Goal: Information Seeking & Learning: Learn about a topic

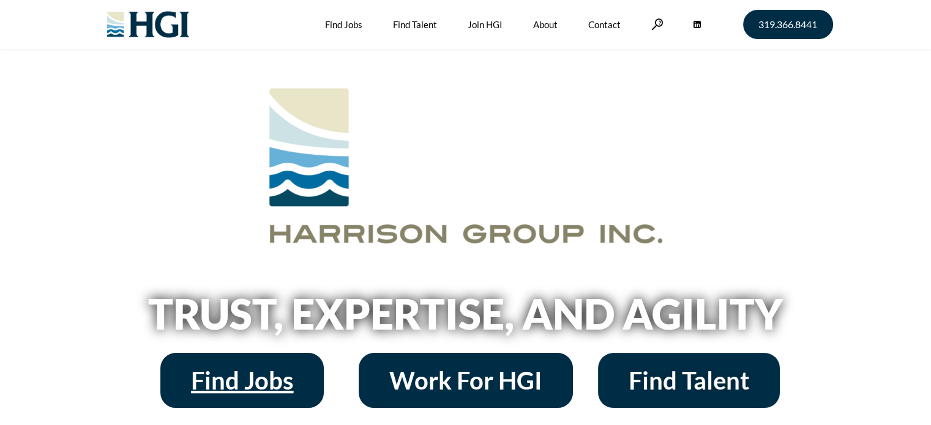
click at [239, 381] on span "Find Jobs" at bounding box center [242, 380] width 102 height 24
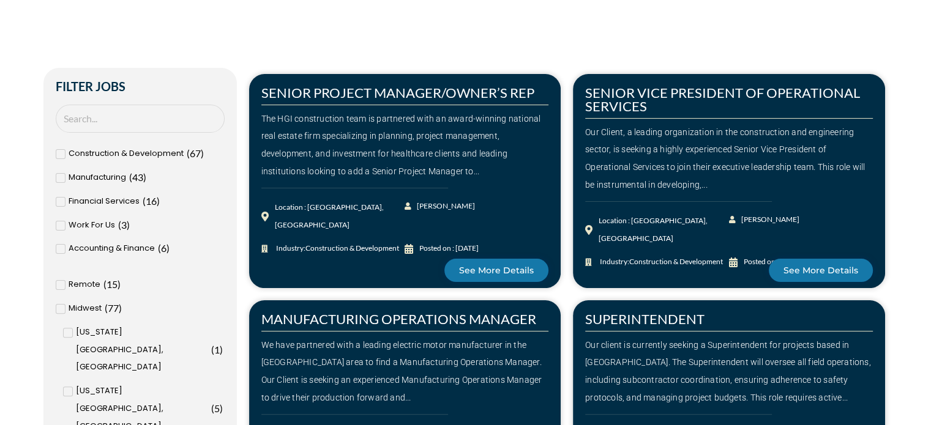
scroll to position [282, 0]
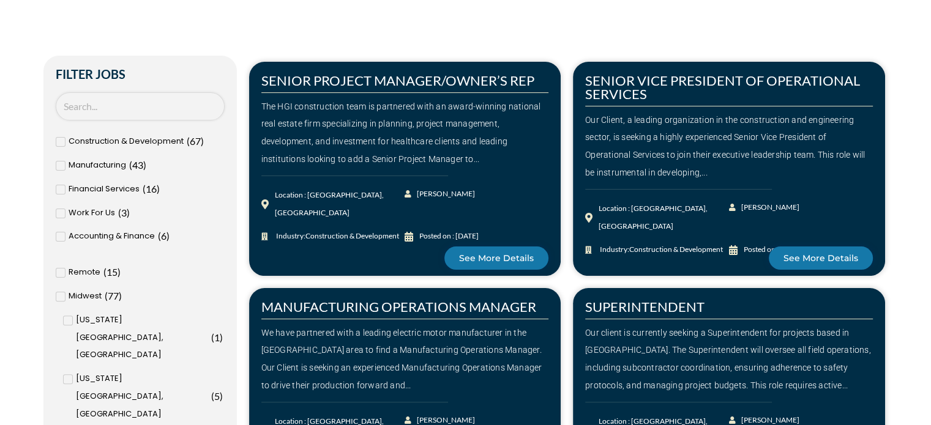
click at [79, 110] on input "Search Job" at bounding box center [140, 106] width 169 height 29
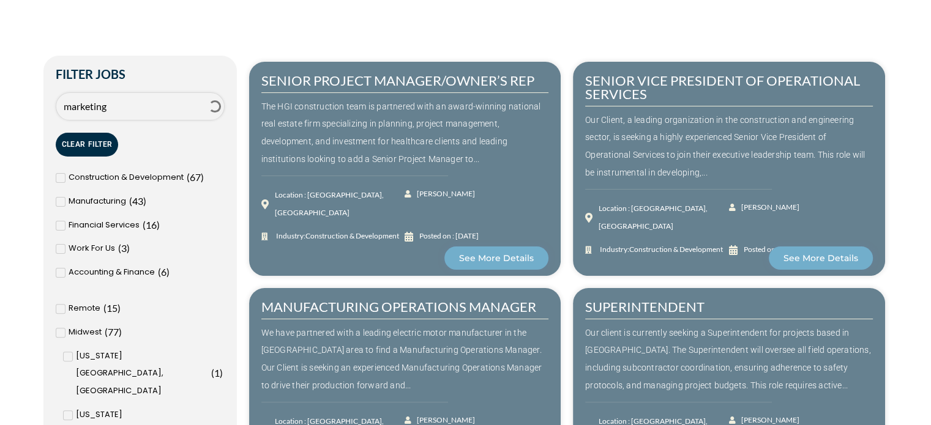
type input "marketing"
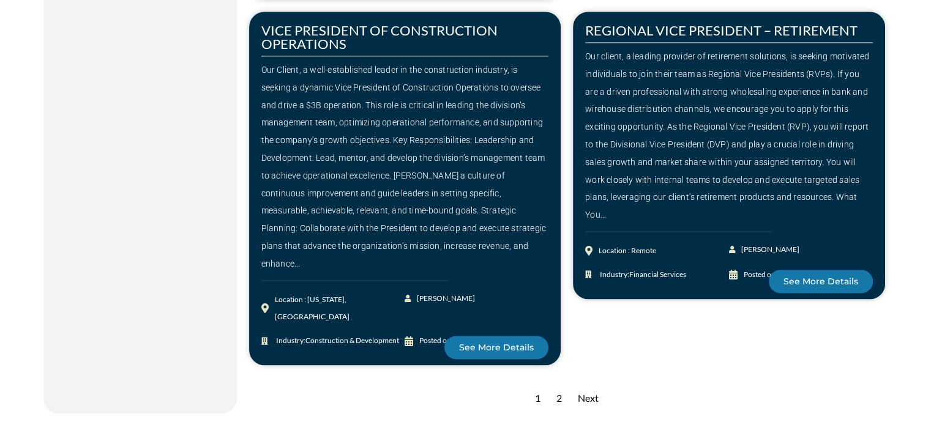
scroll to position [1735, 0]
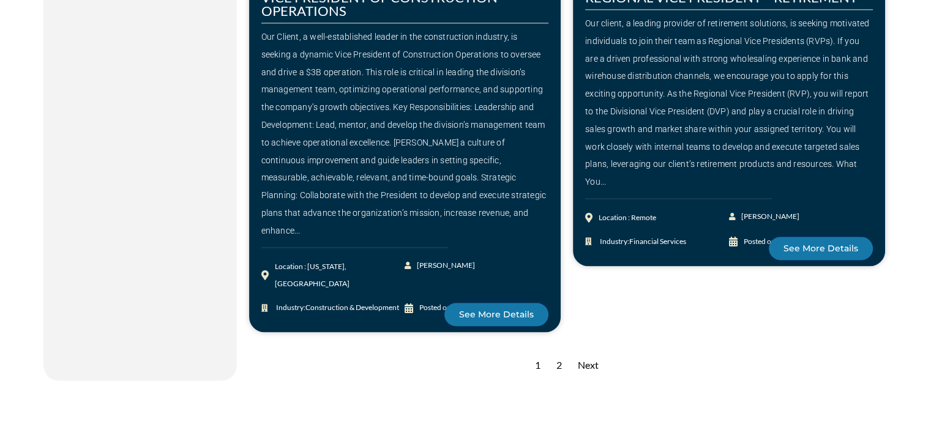
click at [585, 351] on div "Next" at bounding box center [587, 366] width 33 height 30
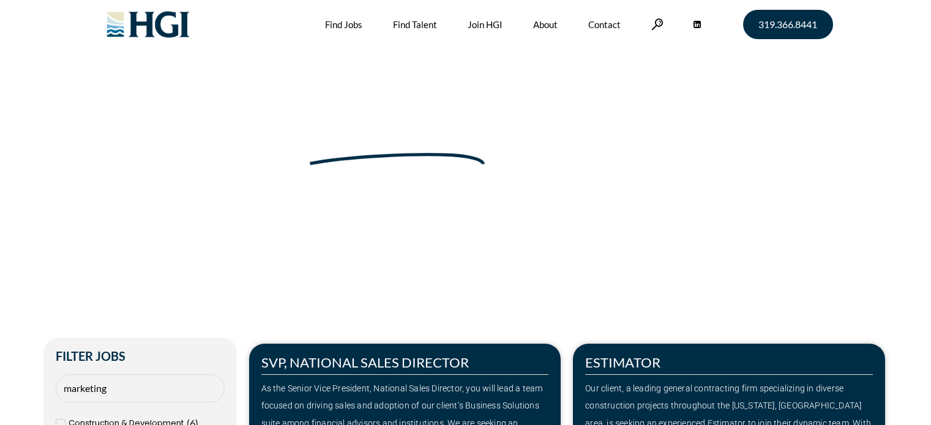
type input "marketing"
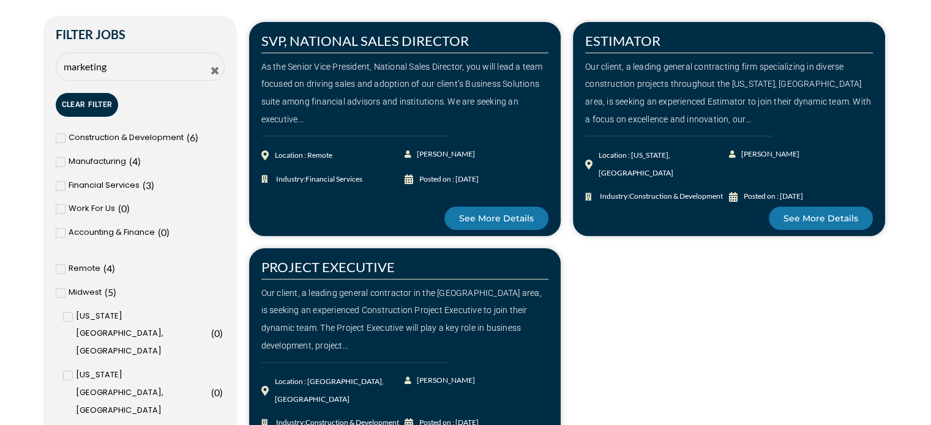
scroll to position [326, 0]
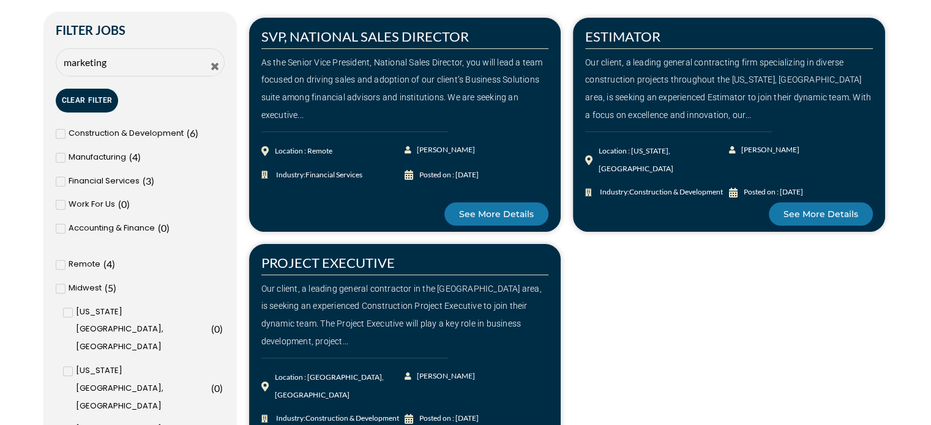
click at [214, 63] on icon at bounding box center [214, 66] width 11 height 11
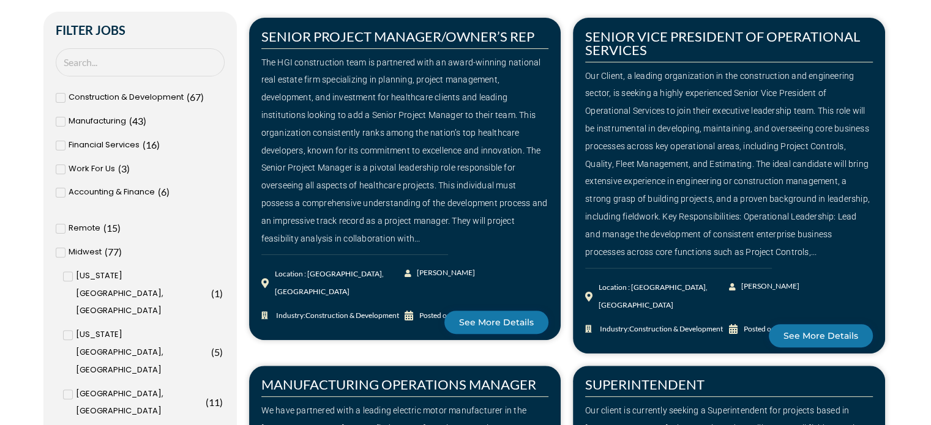
click at [98, 385] on span "Milwaukee, WI" at bounding box center [139, 402] width 127 height 35
click at [0, 0] on input "Milwaukee, WI ( 11 )" at bounding box center [0, 0] width 0 height 0
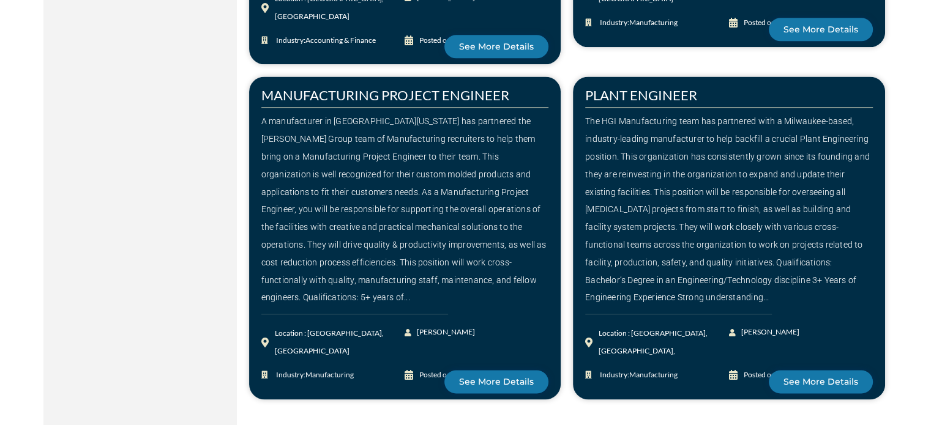
scroll to position [1668, 0]
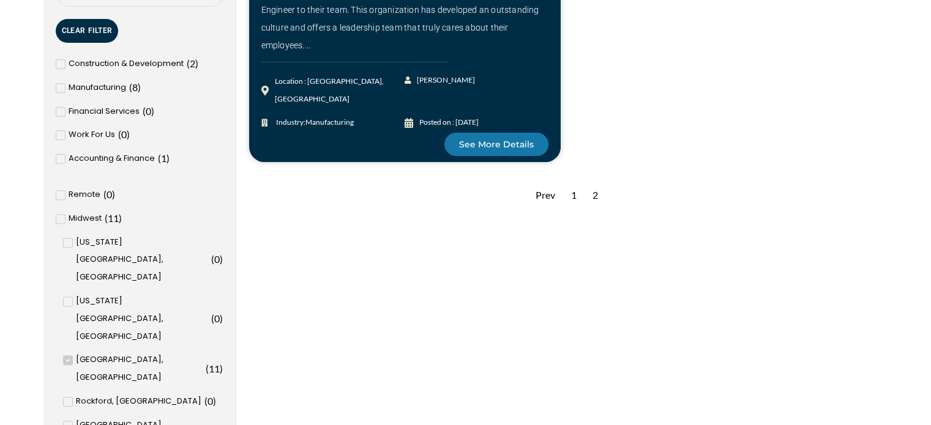
scroll to position [392, 0]
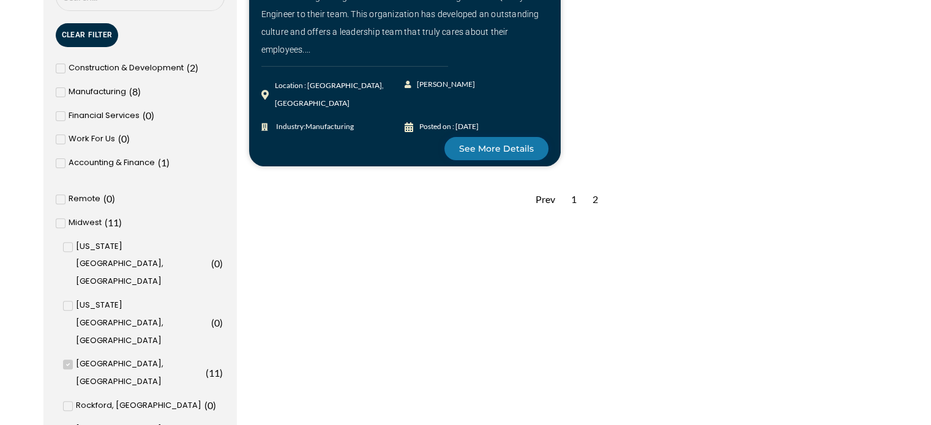
click at [572, 198] on div "1" at bounding box center [574, 200] width 18 height 30
